Goal: Task Accomplishment & Management: Use online tool/utility

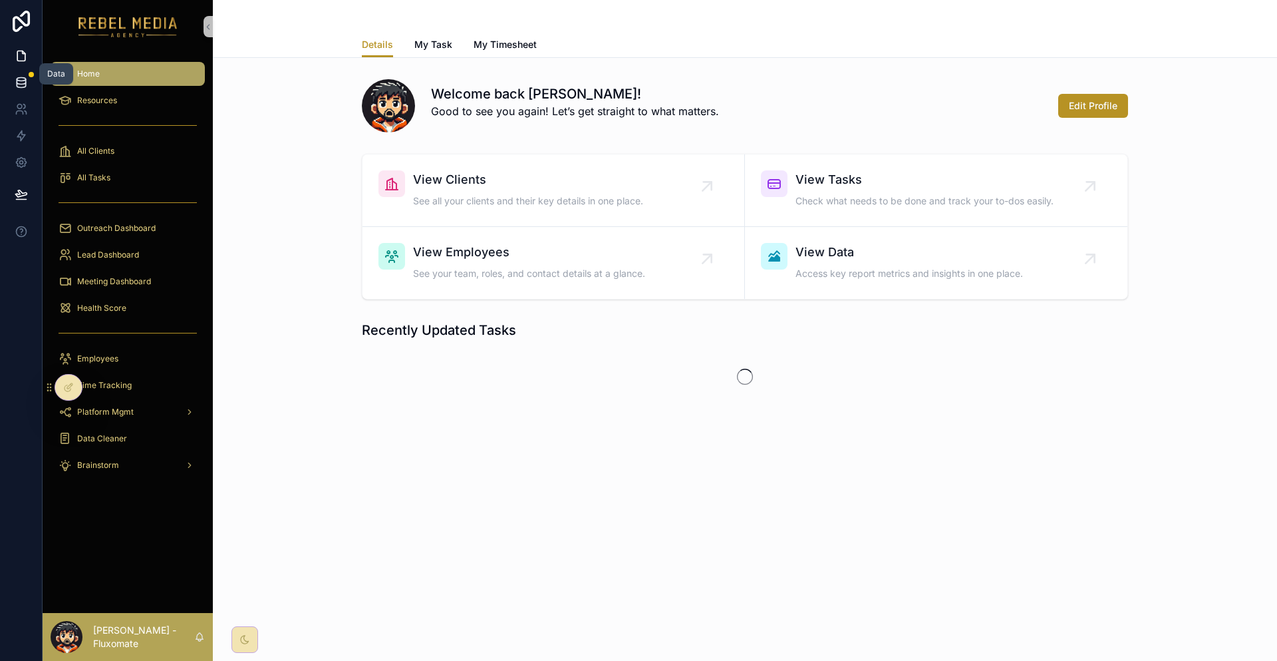
click at [18, 76] on icon at bounding box center [21, 82] width 13 height 13
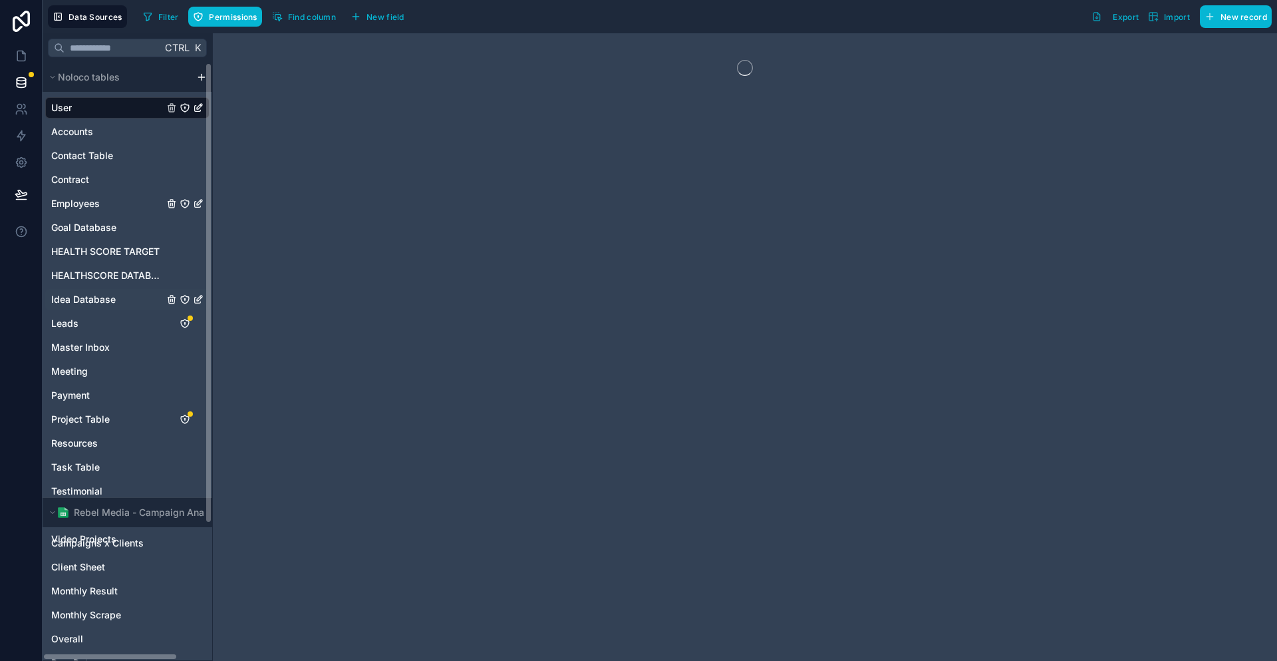
click at [99, 193] on div "Employees" at bounding box center [127, 203] width 164 height 21
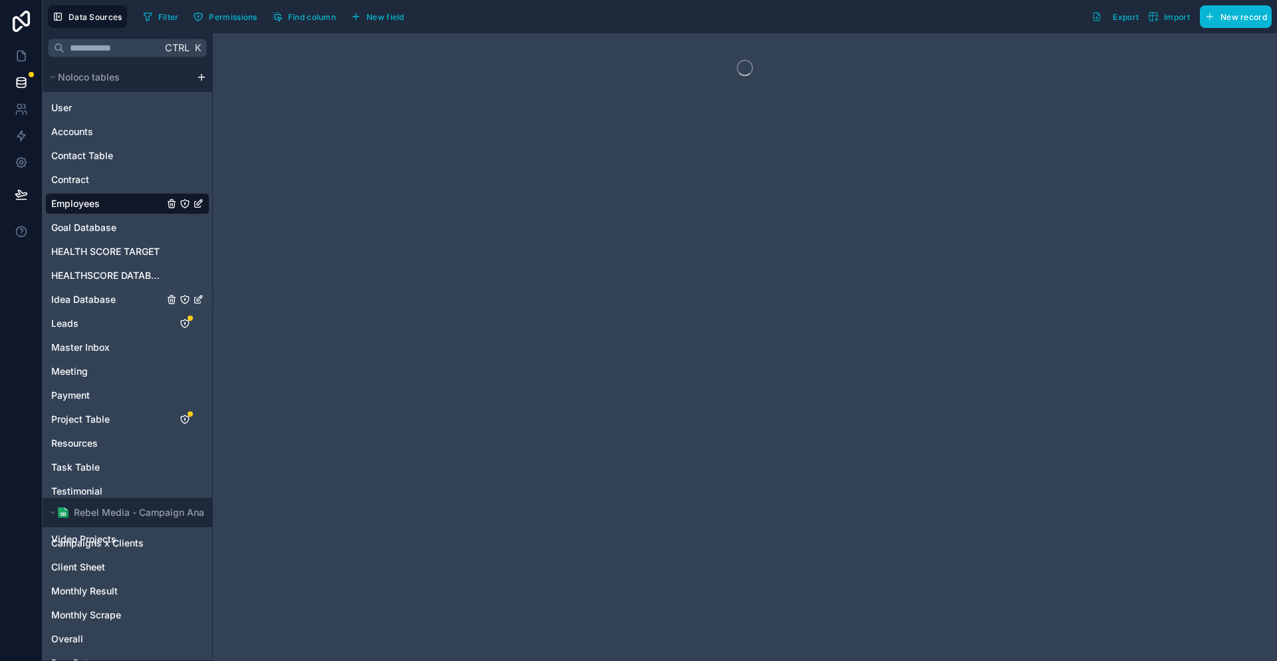
click at [85, 293] on span "Idea Database" at bounding box center [83, 299] width 65 height 13
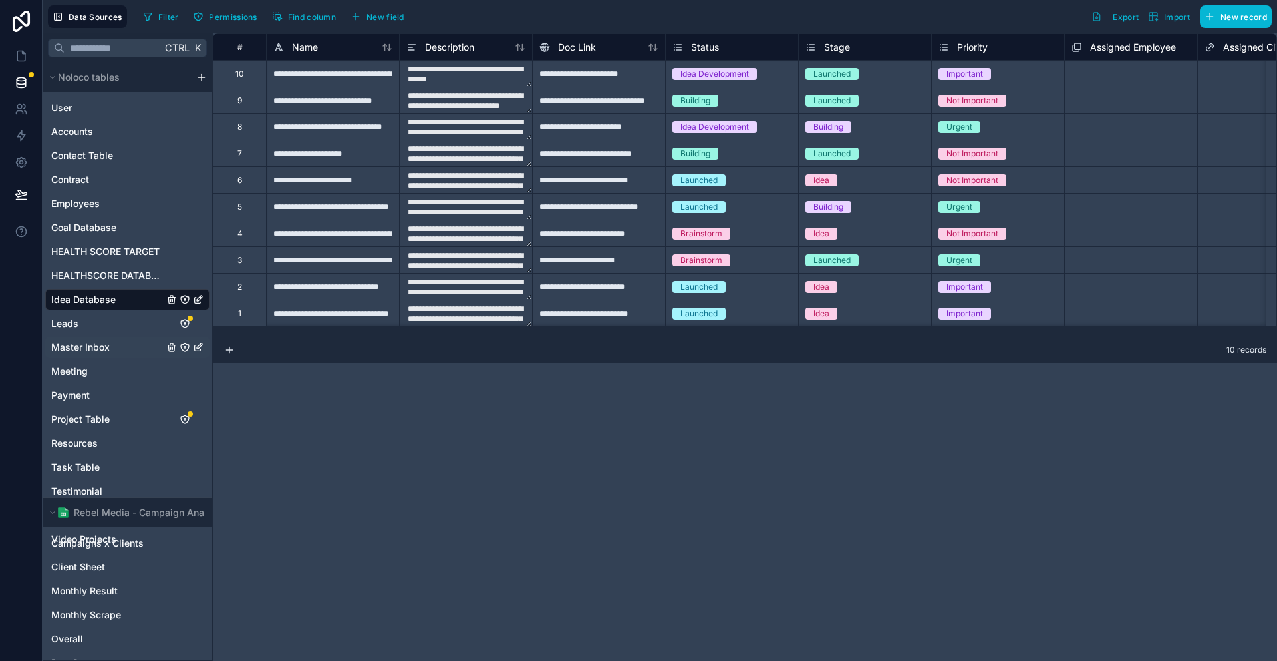
click at [95, 341] on span "Master Inbox" at bounding box center [80, 347] width 59 height 13
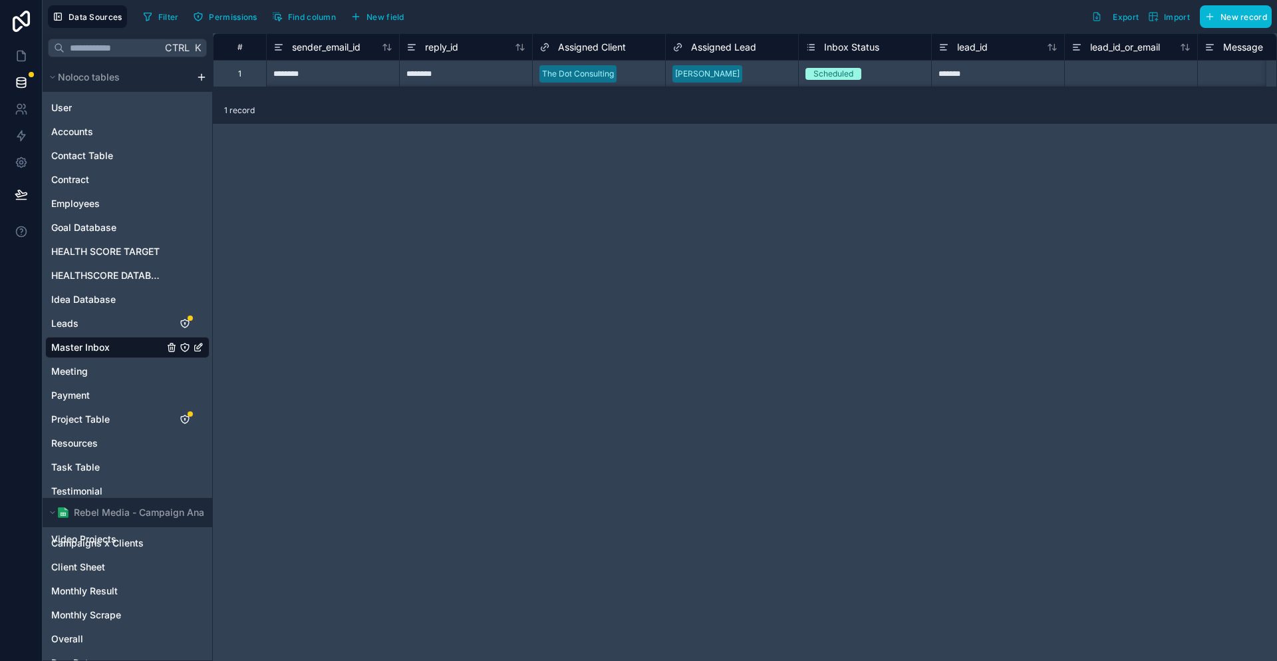
scroll to position [0, 2]
click at [423, 41] on span "reply_id" at bounding box center [439, 47] width 33 height 13
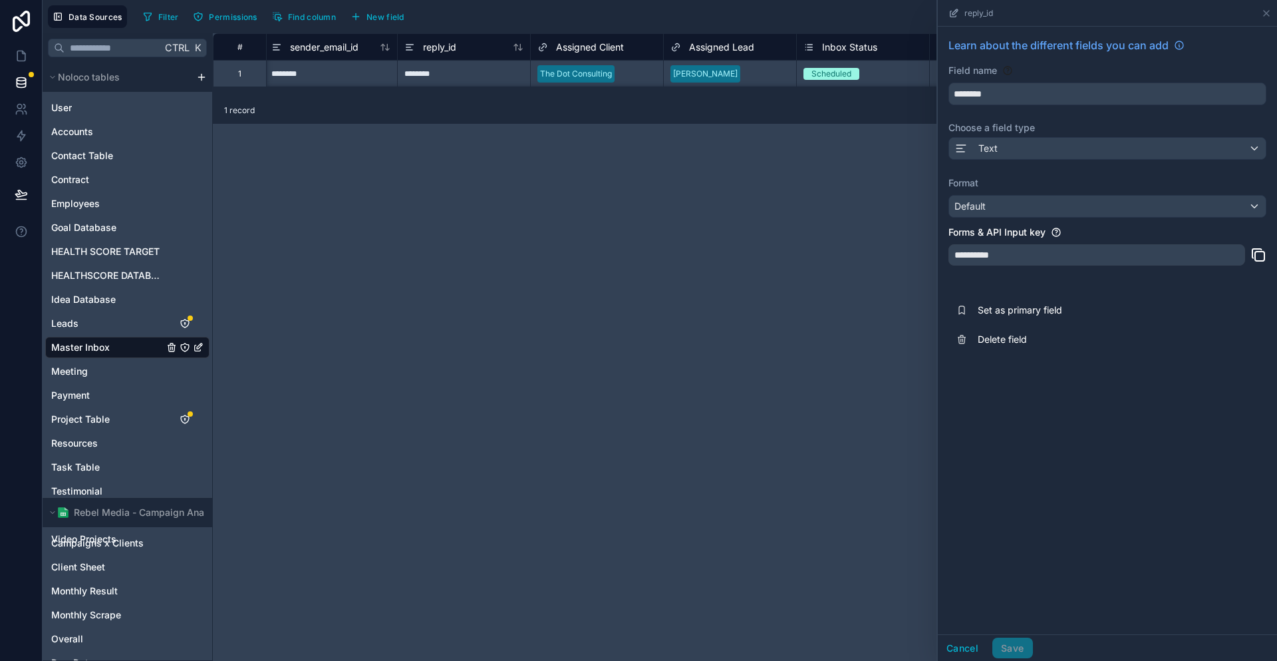
click at [995, 660] on div "Cancel Save" at bounding box center [1107, 647] width 339 height 27
click at [987, 654] on button "Cancel" at bounding box center [962, 647] width 49 height 21
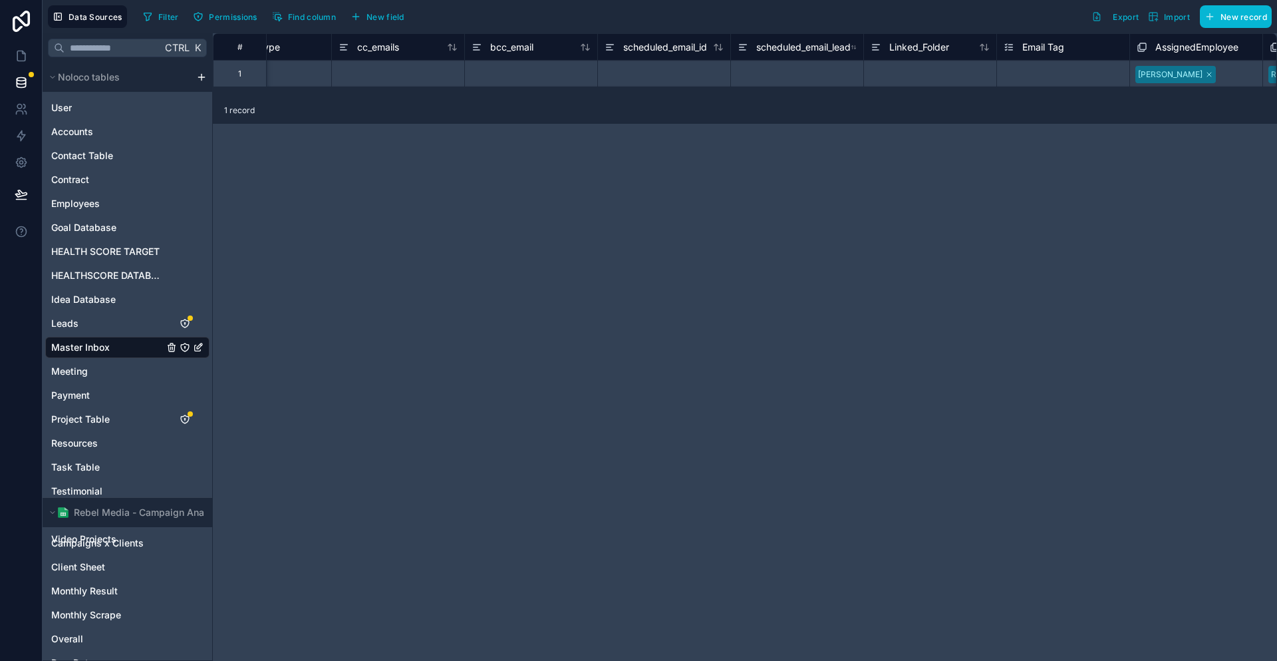
scroll to position [0, 1510]
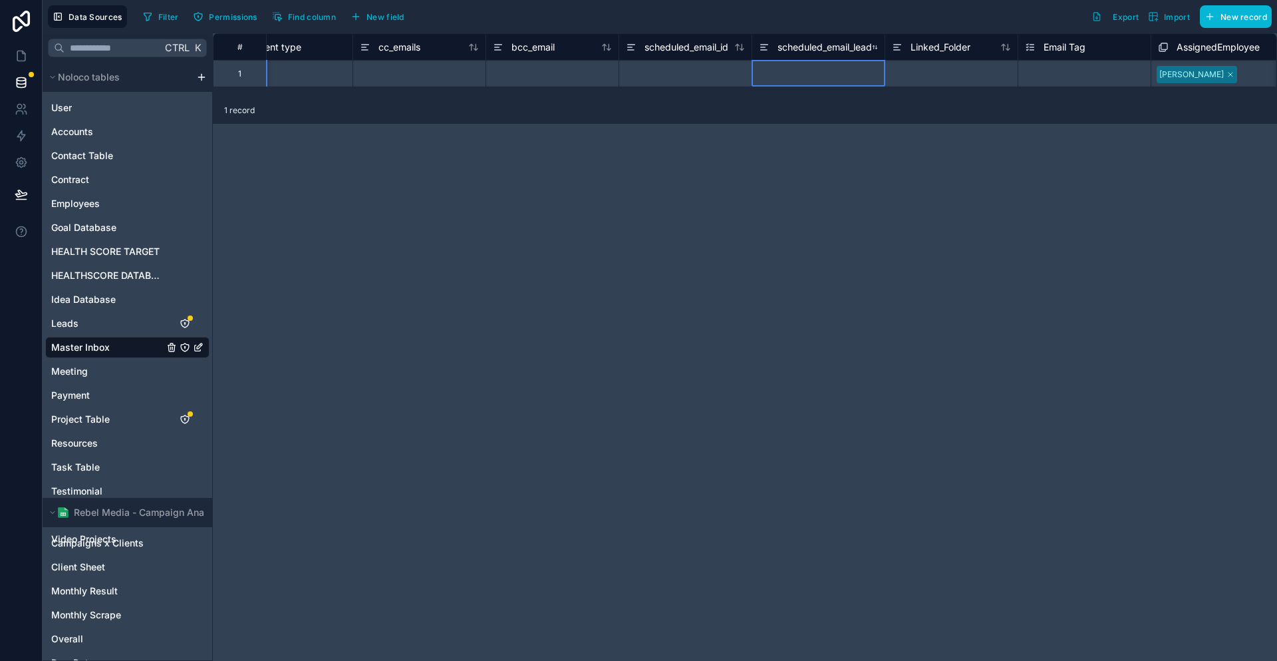
click at [798, 51] on div "scheduled_email_lead" at bounding box center [815, 47] width 113 height 16
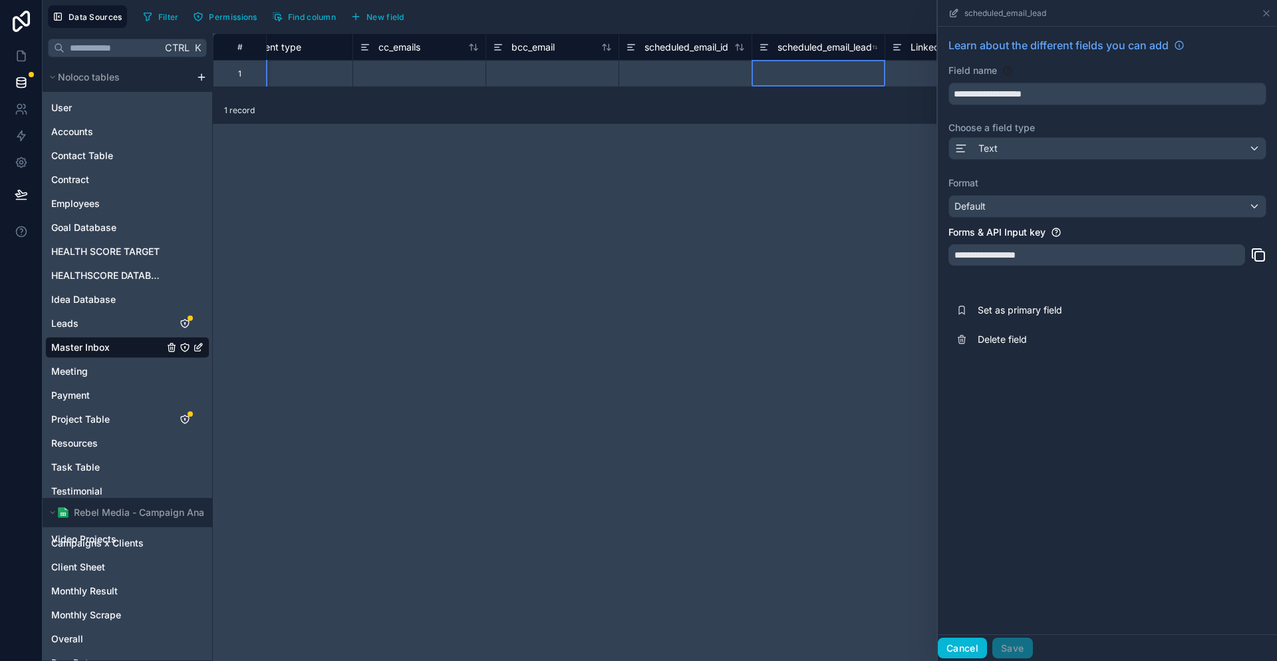
click at [987, 651] on button "Cancel" at bounding box center [962, 647] width 49 height 21
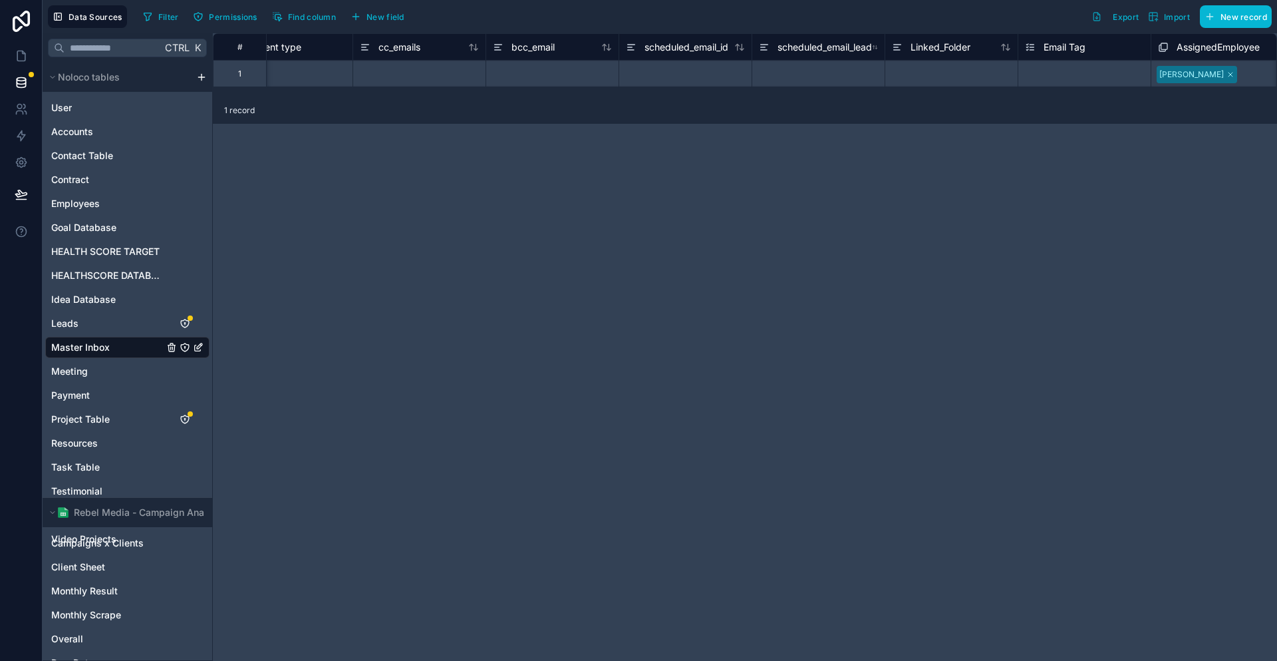
click at [1044, 47] on span "Email Tag" at bounding box center [1065, 47] width 42 height 13
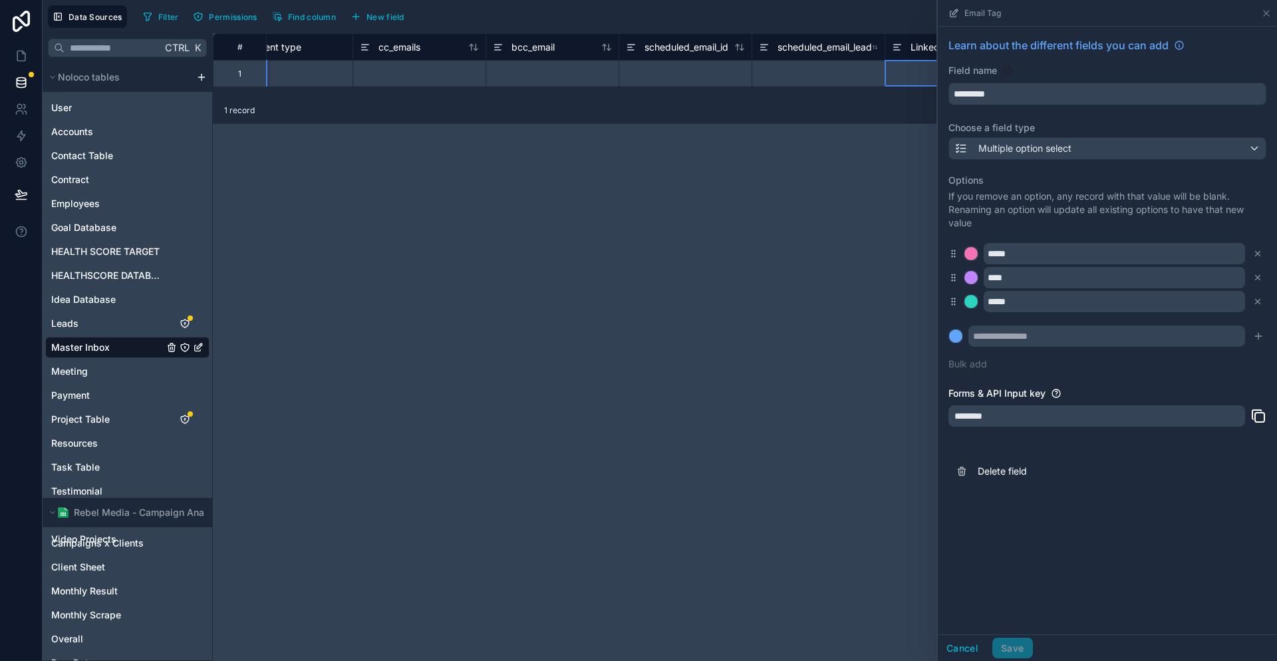
click at [922, 41] on span "Linked_Folder" at bounding box center [941, 47] width 60 height 13
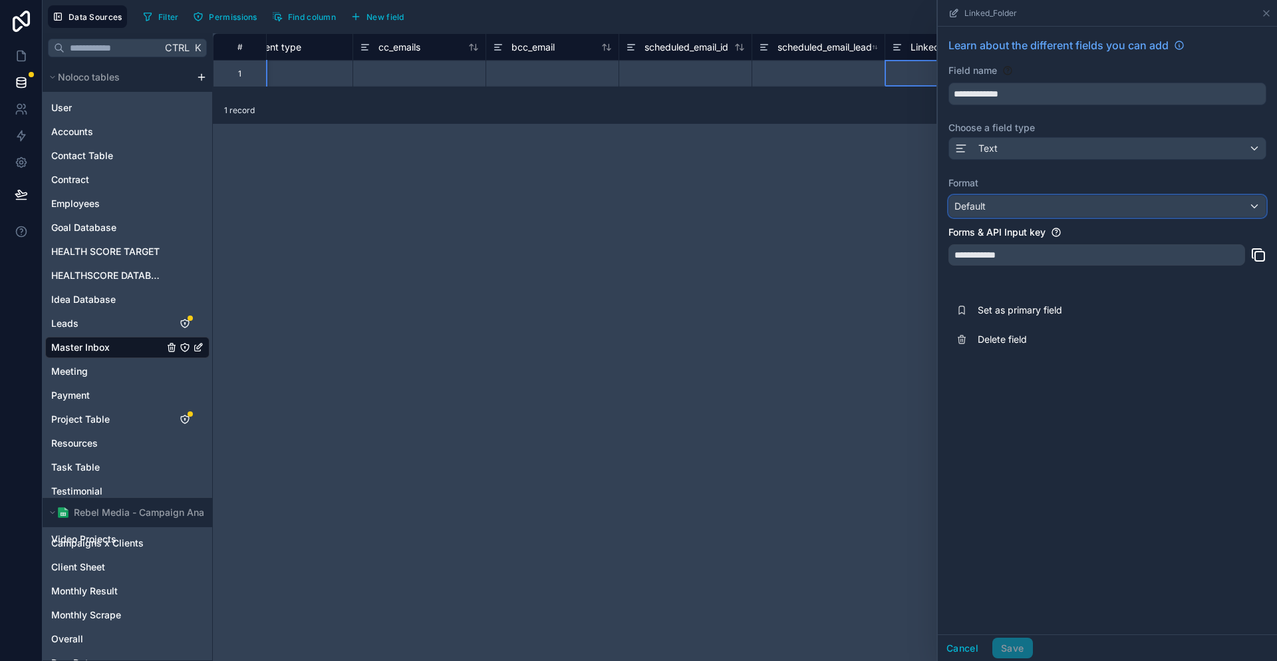
click at [1046, 196] on div "Default" at bounding box center [1107, 206] width 317 height 21
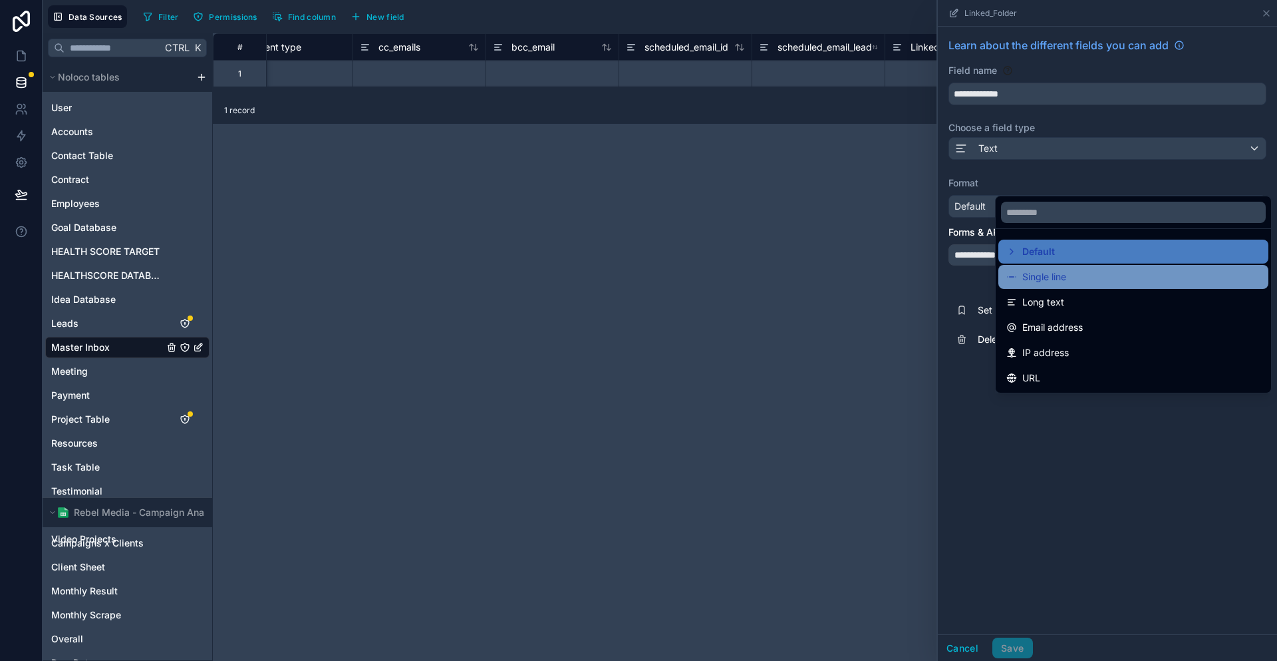
click at [1036, 269] on span "Single line" at bounding box center [1044, 277] width 44 height 16
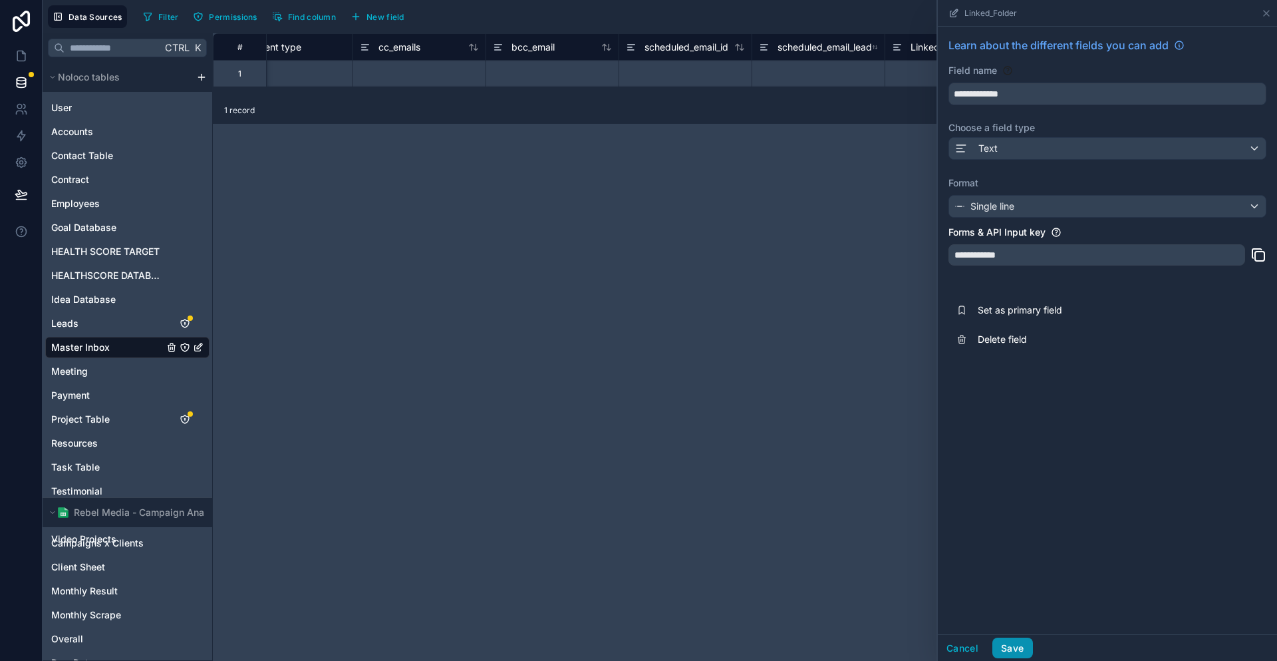
click at [1032, 645] on button "Save" at bounding box center [1012, 647] width 40 height 21
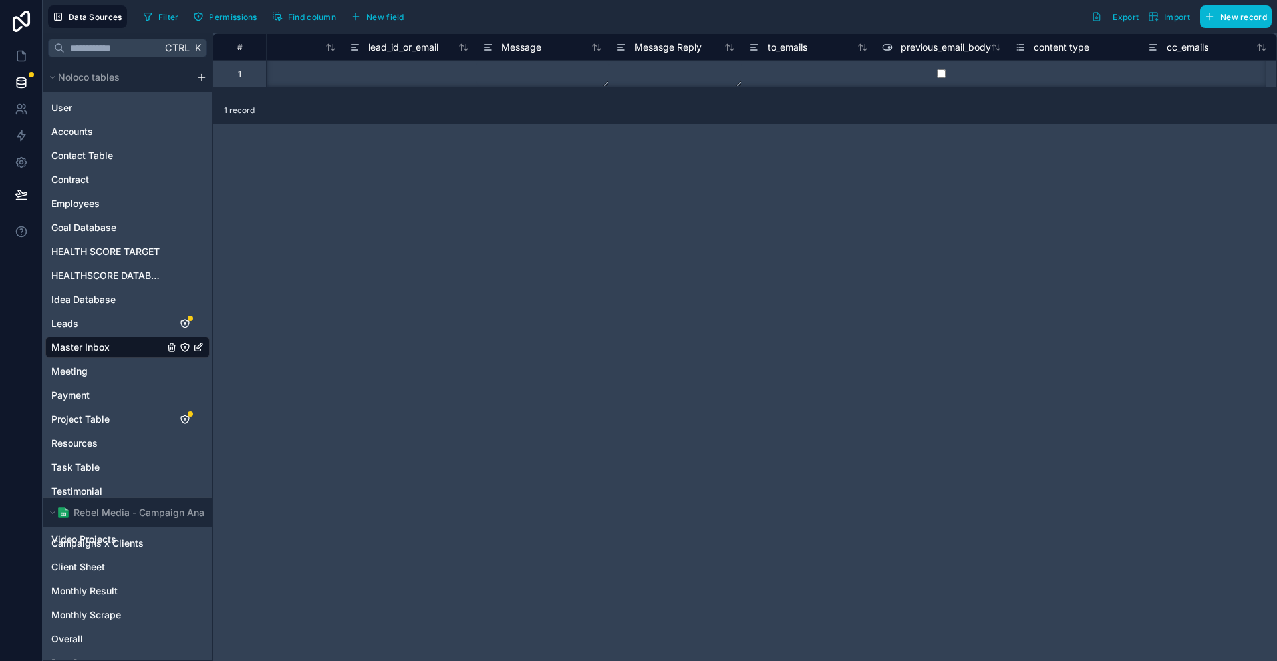
scroll to position [0, 718]
click at [500, 39] on div "Message" at bounding box center [515, 47] width 59 height 16
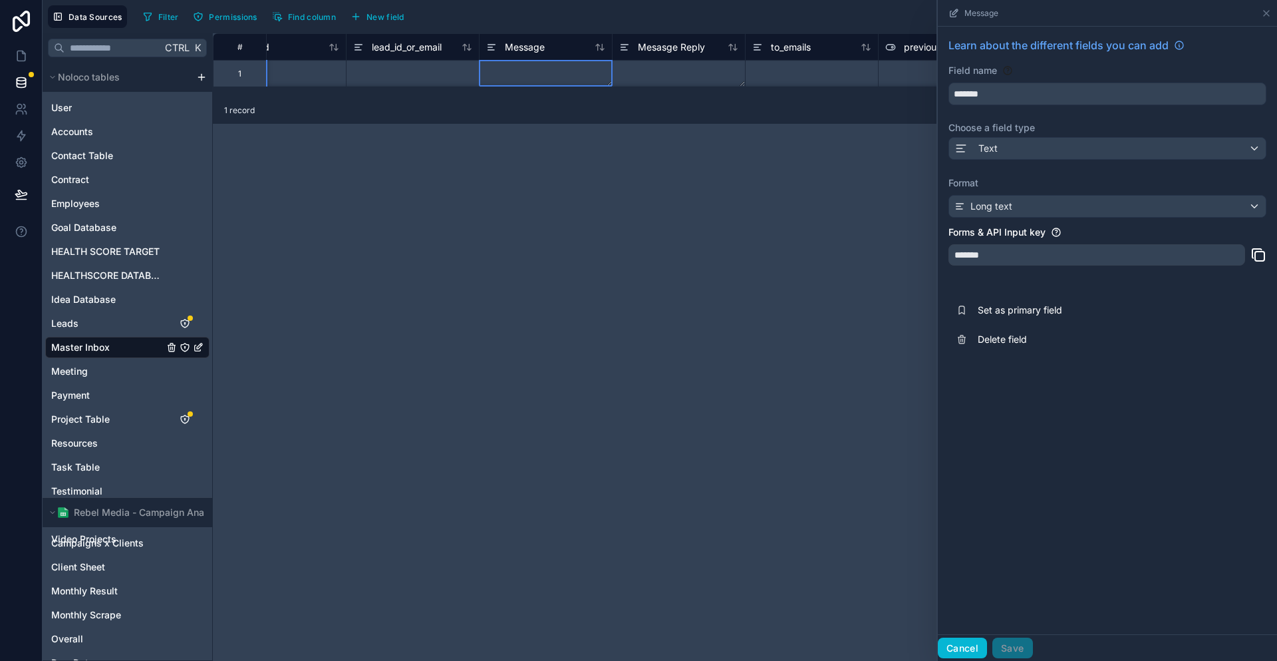
click at [987, 649] on button "Cancel" at bounding box center [962, 647] width 49 height 21
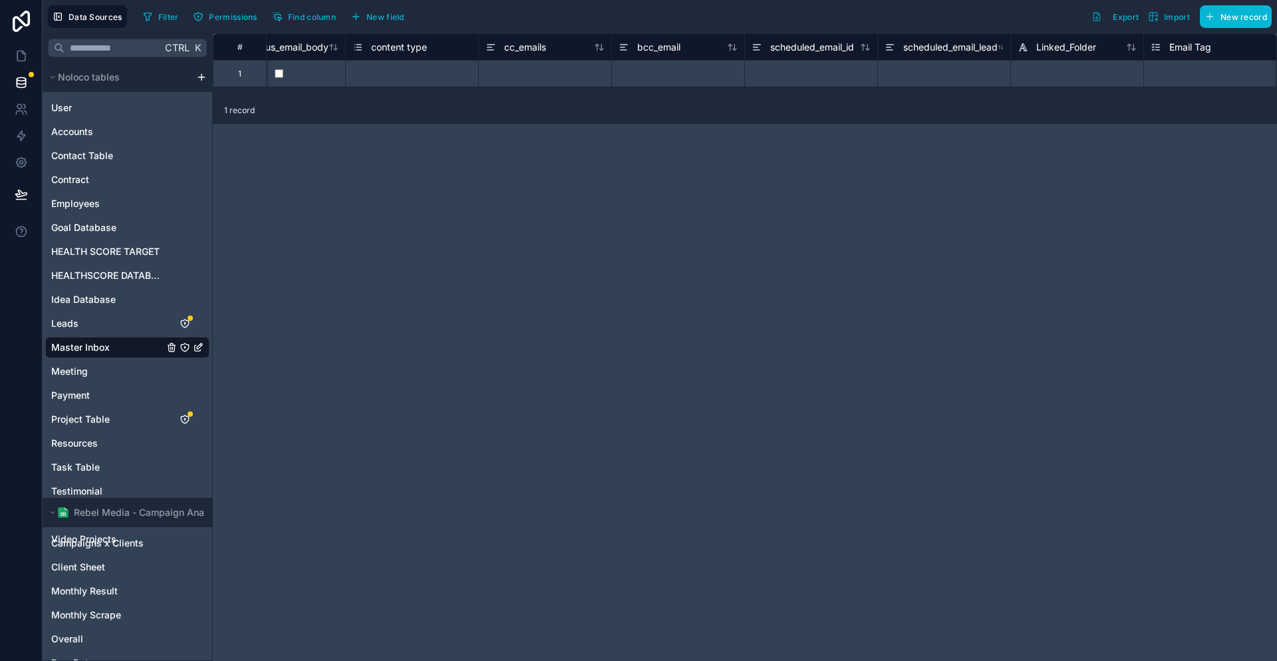
scroll to position [0, 1378]
